Goal: Check status: Check status

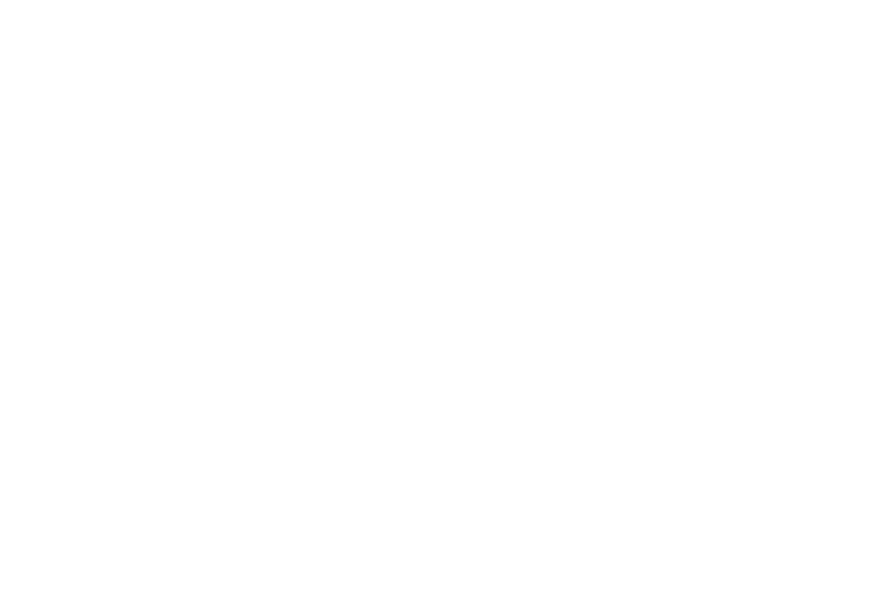
scroll to position [65, 77]
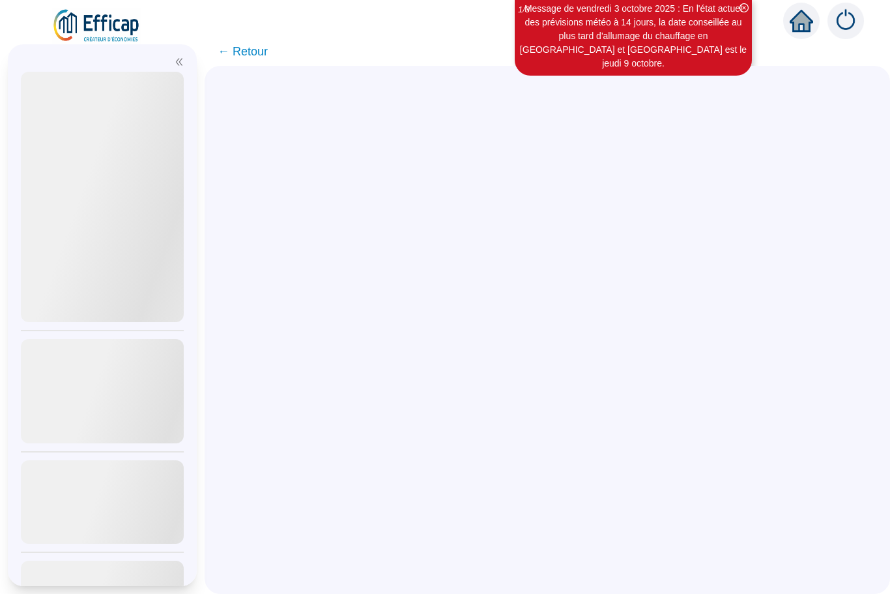
scroll to position [65, 77]
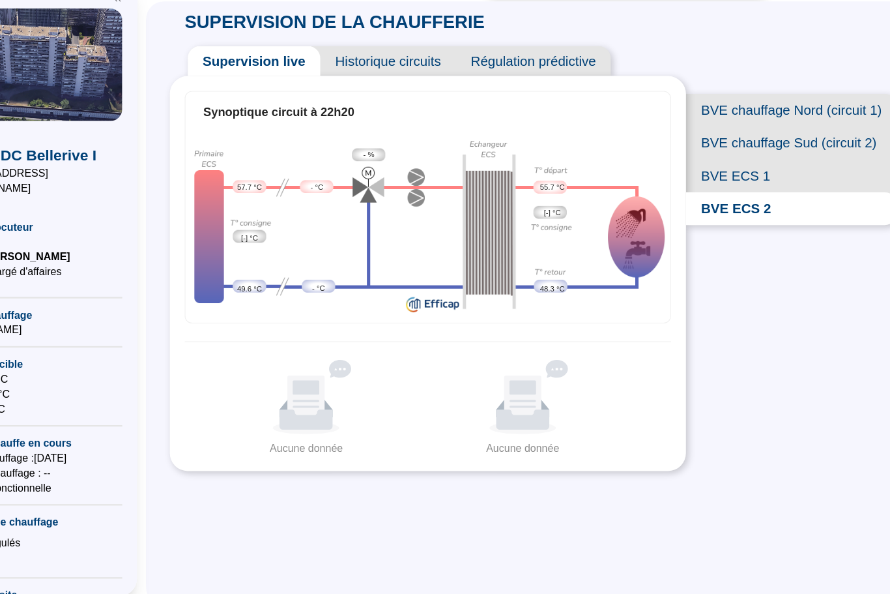
click at [677, 204] on span "BVE ECS 1" at bounding box center [769, 218] width 184 height 29
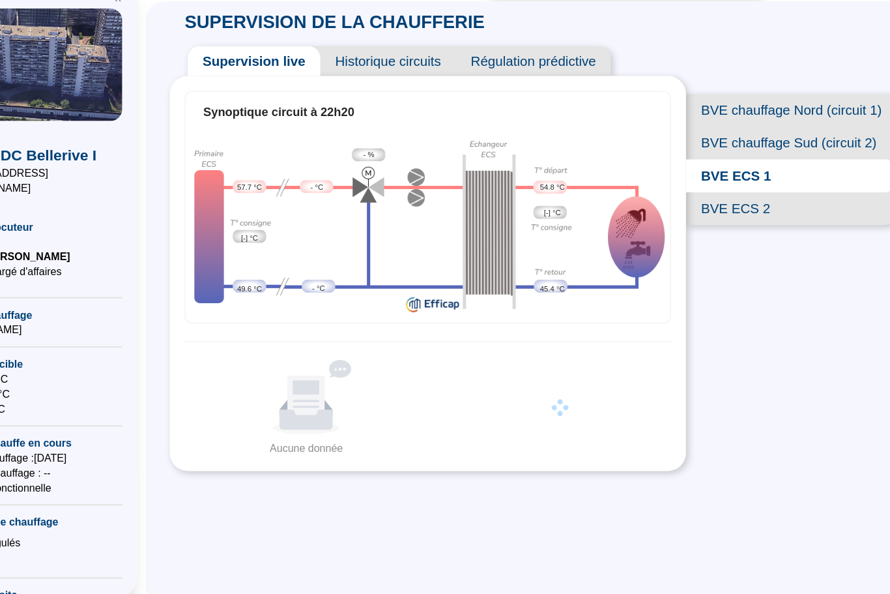
click at [677, 233] on span "BVE ECS 2" at bounding box center [769, 247] width 184 height 29
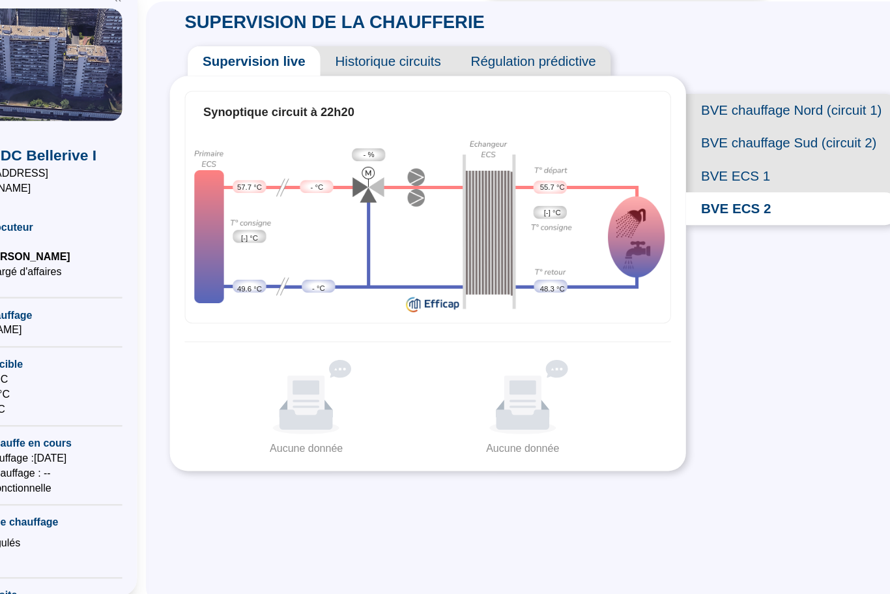
click at [677, 204] on span "BVE ECS 1" at bounding box center [769, 218] width 184 height 29
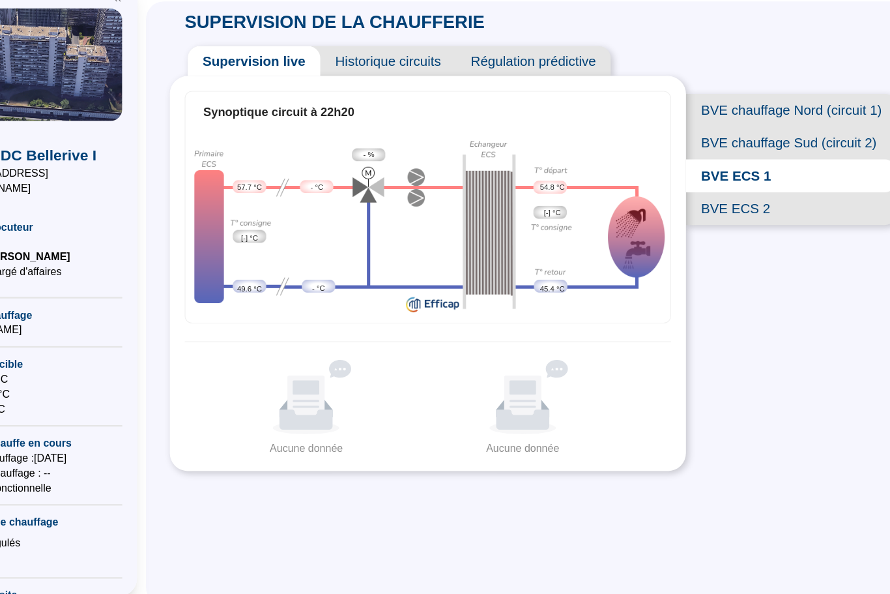
click at [677, 233] on span "BVE ECS 2" at bounding box center [769, 247] width 184 height 29
